Goal: Task Accomplishment & Management: Use online tool/utility

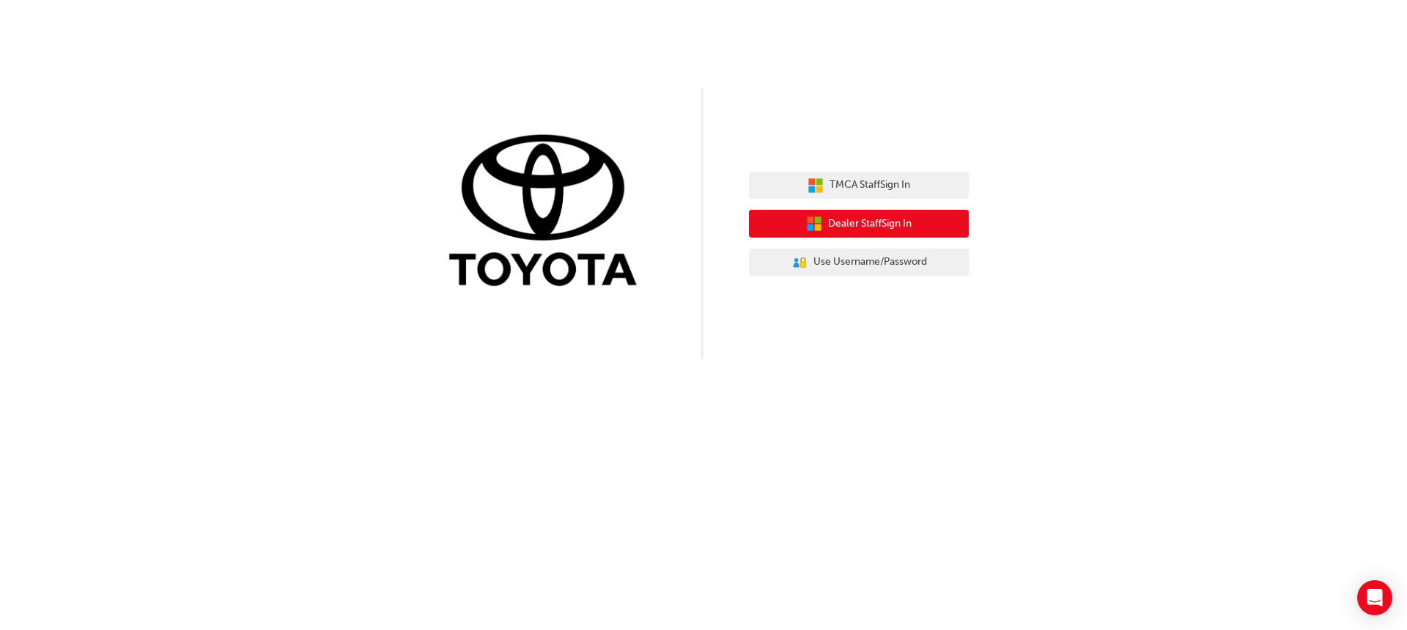
click at [893, 222] on span "Dealer Staff Sign In" at bounding box center [870, 223] width 84 height 17
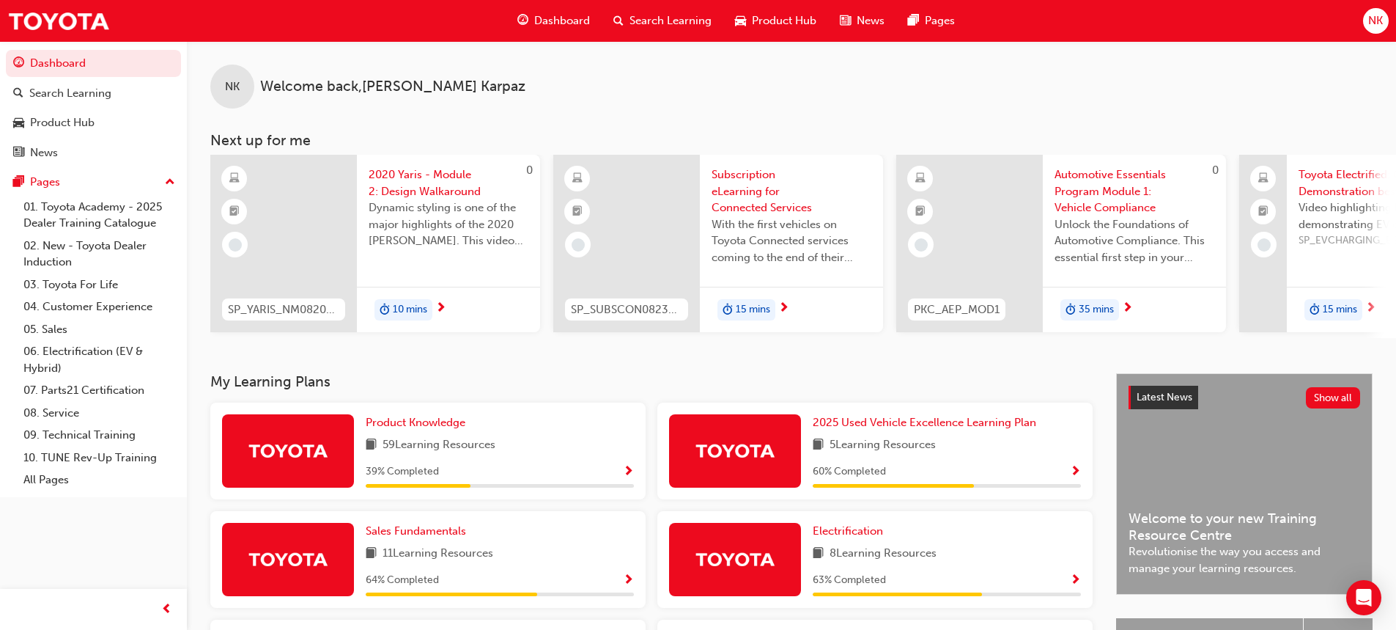
click at [524, 92] on div "NK Welcome back , Nikki Karpaz" at bounding box center [791, 74] width 1209 height 67
